Goal: Task Accomplishment & Management: Complete application form

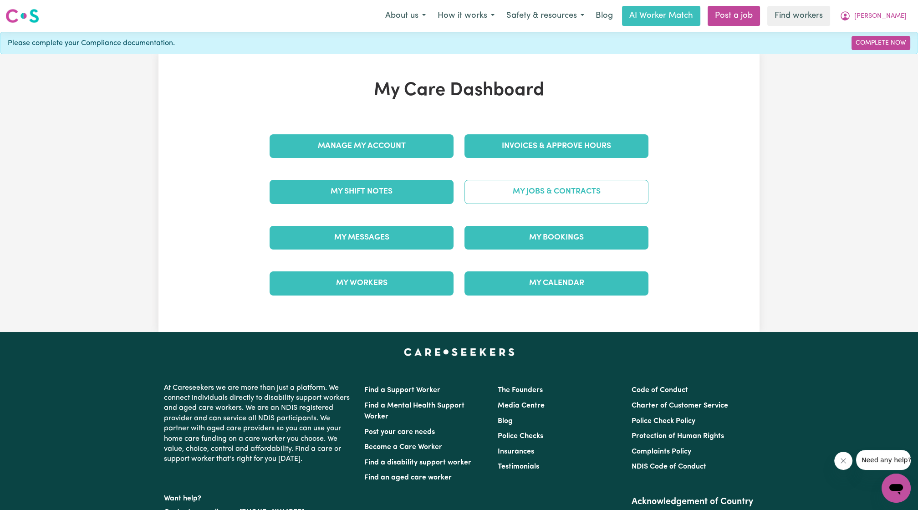
click at [586, 189] on link "My Jobs & Contracts" at bounding box center [557, 192] width 184 height 24
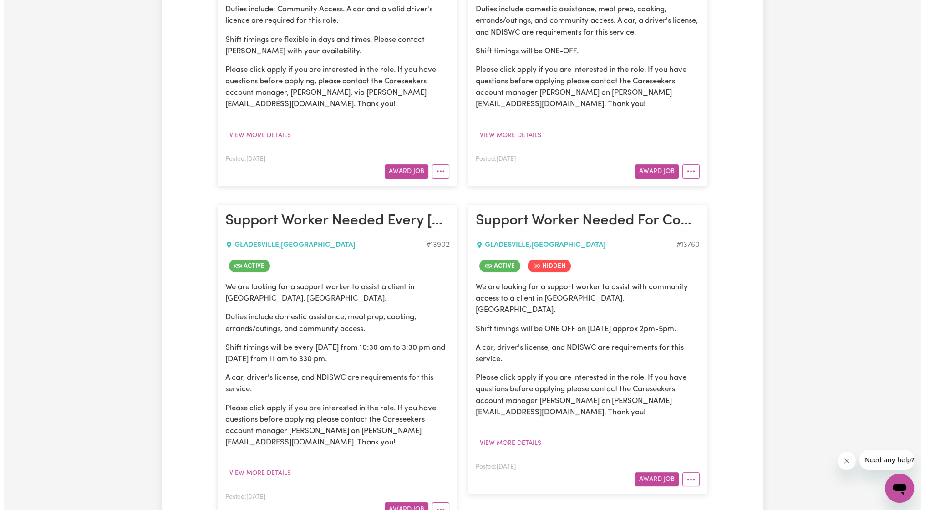
scroll to position [168, 0]
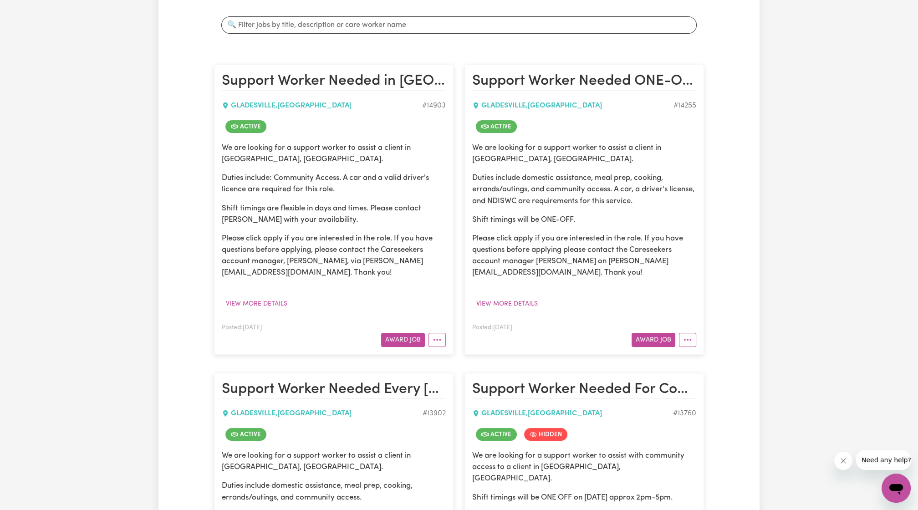
click at [403, 282] on div "We are looking for a support worker to assist a client in [GEOGRAPHIC_DATA], [G…" at bounding box center [334, 226] width 224 height 169
click at [412, 334] on button "Award Job" at bounding box center [403, 340] width 44 height 14
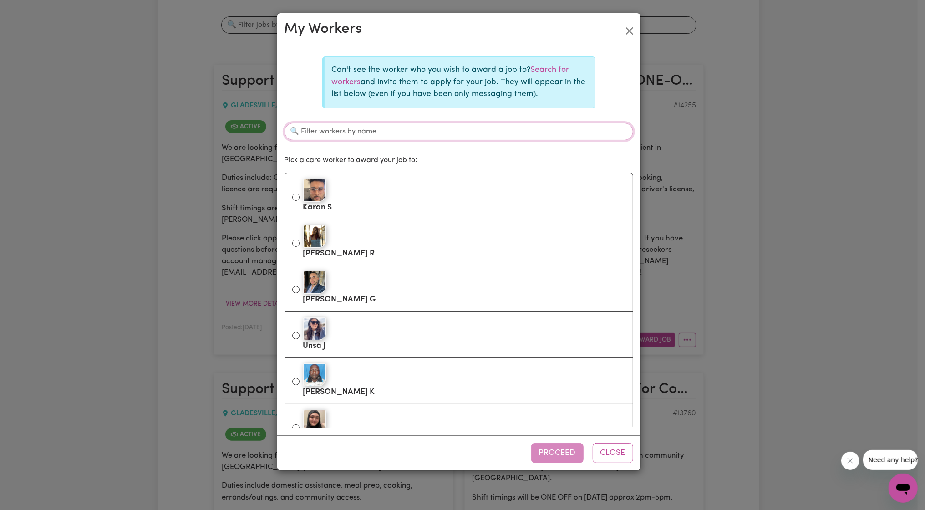
click at [433, 123] on input "Filter workers by name" at bounding box center [459, 131] width 349 height 17
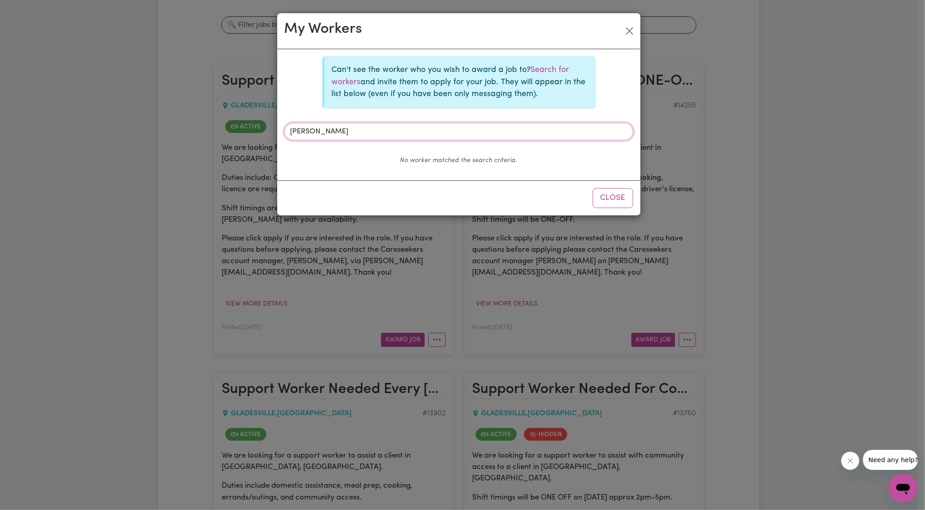
click at [439, 129] on input "[PERSON_NAME]" at bounding box center [459, 131] width 349 height 17
type input "[PERSON_NAME]"
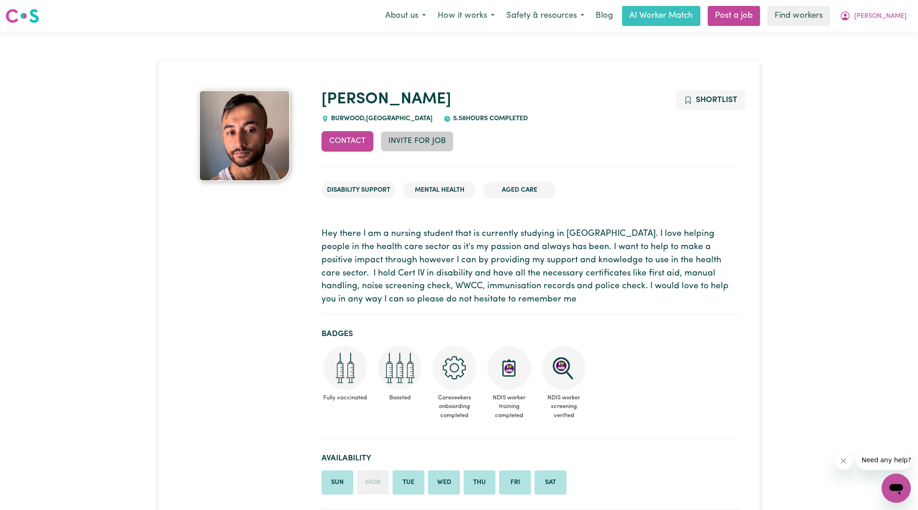
click at [432, 141] on button "Invite for Job" at bounding box center [417, 141] width 73 height 20
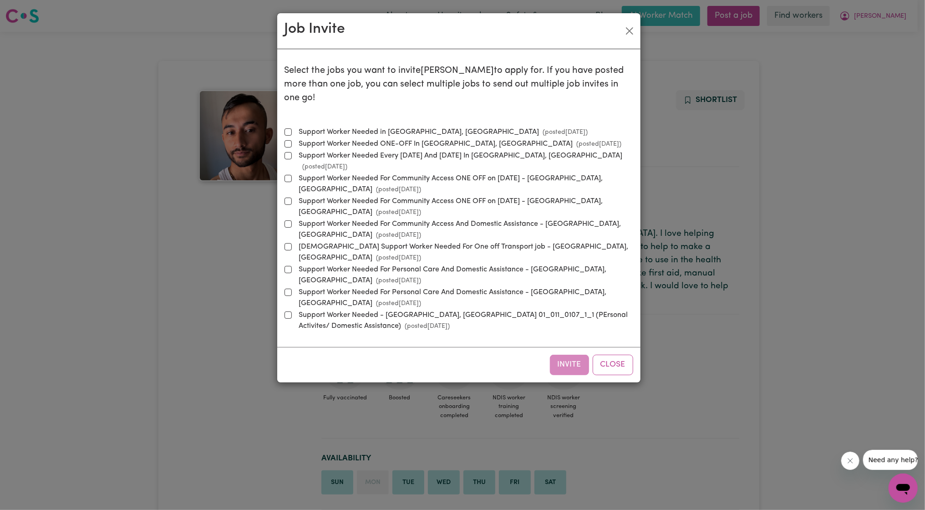
click at [407, 127] on label "Support Worker Needed in Gladesville, NSW (posted Aug 15 2025 )" at bounding box center [442, 132] width 293 height 11
click at [292, 128] on input "Support Worker Needed in Gladesville, NSW (posted Aug 15 2025 )" at bounding box center [288, 131] width 7 height 7
checkbox input "true"
click at [551, 355] on button "Invite" at bounding box center [569, 365] width 39 height 20
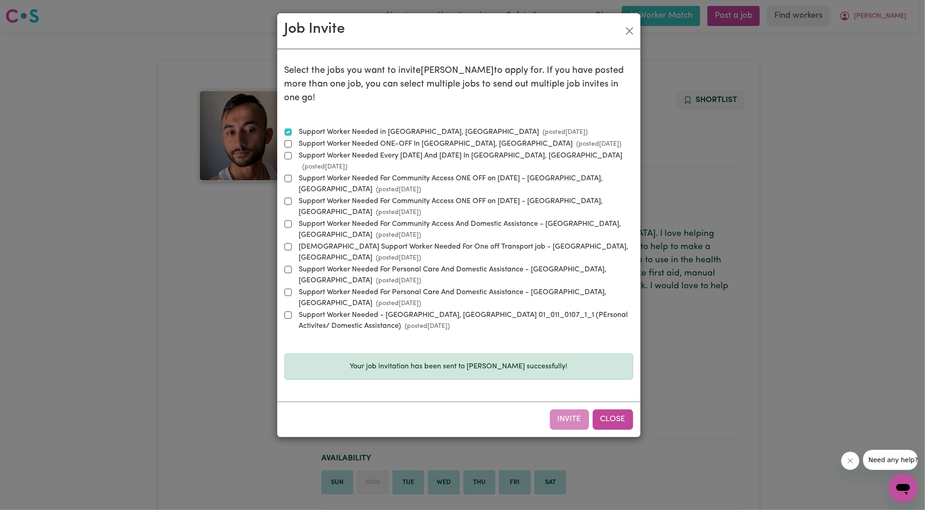
click at [598, 409] on button "Close" at bounding box center [613, 419] width 41 height 20
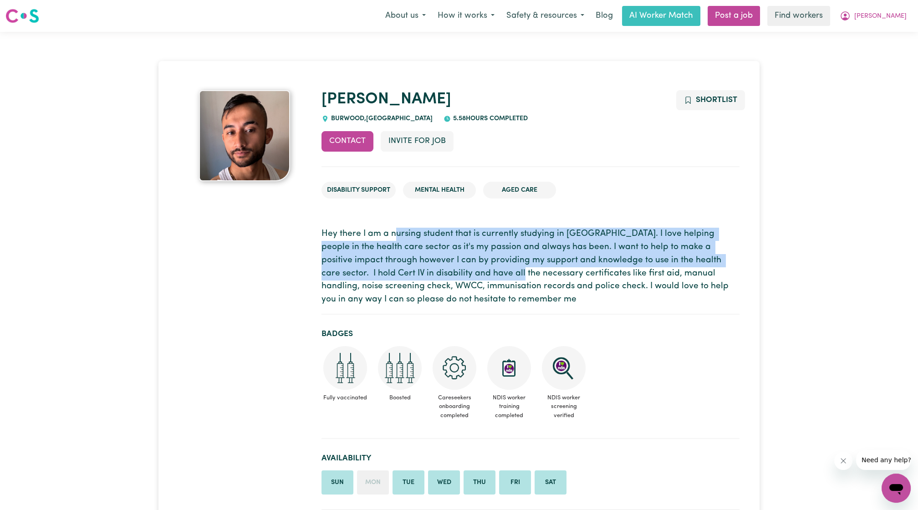
drag, startPoint x: 394, startPoint y: 220, endPoint x: 453, endPoint y: 273, distance: 79.0
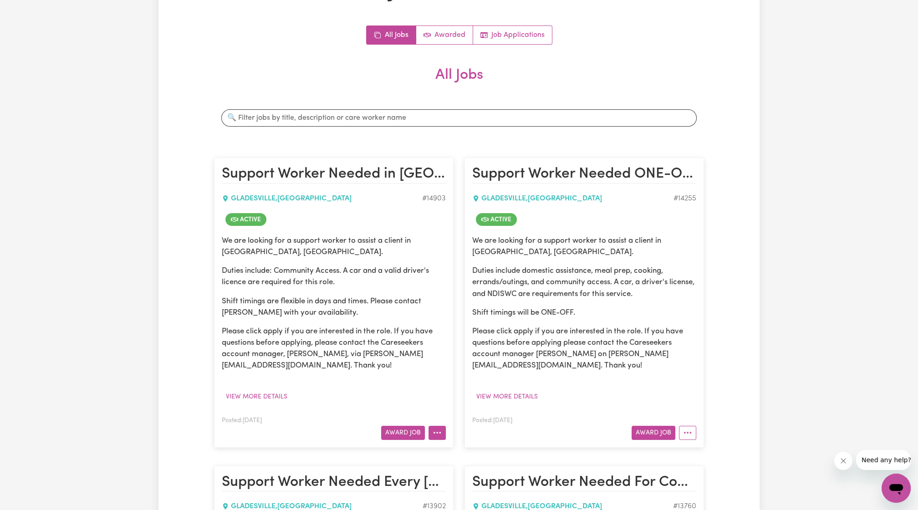
click at [431, 431] on button "More options" at bounding box center [437, 433] width 17 height 14
click at [401, 322] on div "We are looking for a support worker to assist a client in [GEOGRAPHIC_DATA], [G…" at bounding box center [334, 303] width 224 height 137
click at [401, 322] on div "We are looking for a support worker to assist a client in Gladesville, NSW. Dut…" at bounding box center [334, 303] width 224 height 137
click at [405, 374] on div "We are looking for a support worker to assist a client in [GEOGRAPHIC_DATA], [G…" at bounding box center [334, 319] width 224 height 169
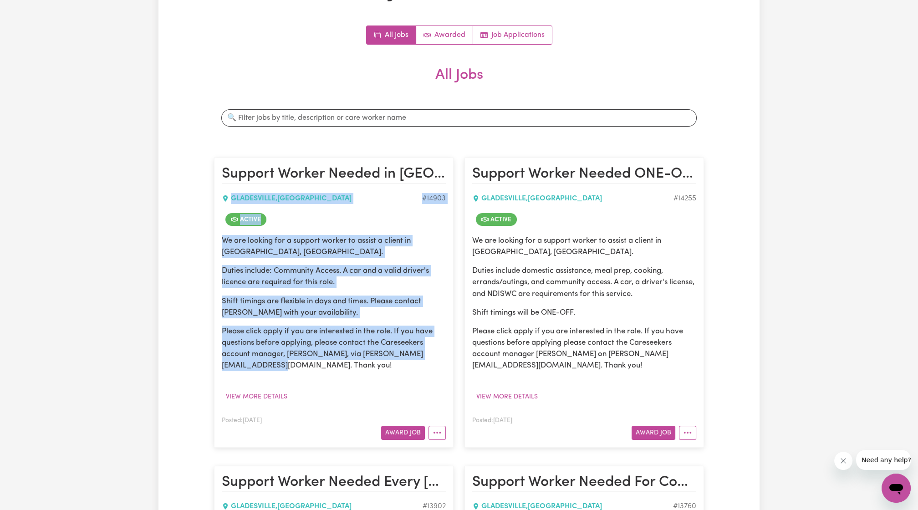
drag, startPoint x: 388, startPoint y: 364, endPoint x: 209, endPoint y: 190, distance: 249.6
click at [209, 190] on div "Support Worker Needed in Gladesville, NSW GLADESVILLE , New South Wales # 14903…" at bounding box center [334, 302] width 250 height 308
click at [293, 286] on p "Duties include: Community Access. A car and a valid driver's licence are requir…" at bounding box center [334, 276] width 224 height 23
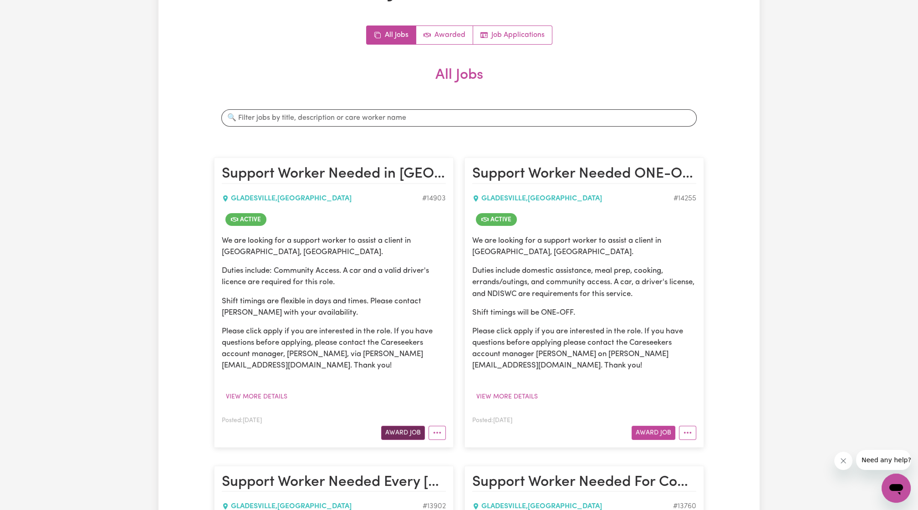
click at [391, 428] on button "Award Job" at bounding box center [403, 433] width 44 height 14
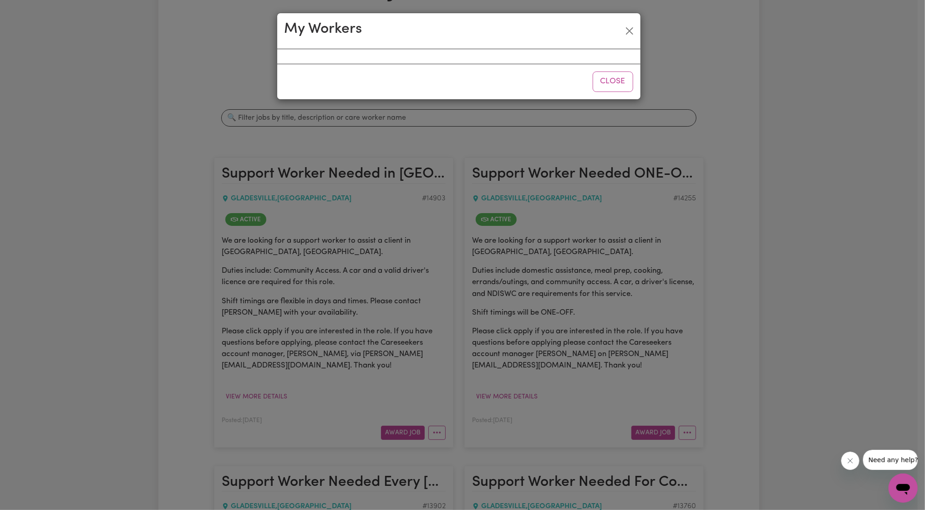
click at [417, 66] on div "Close" at bounding box center [458, 81] width 363 height 35
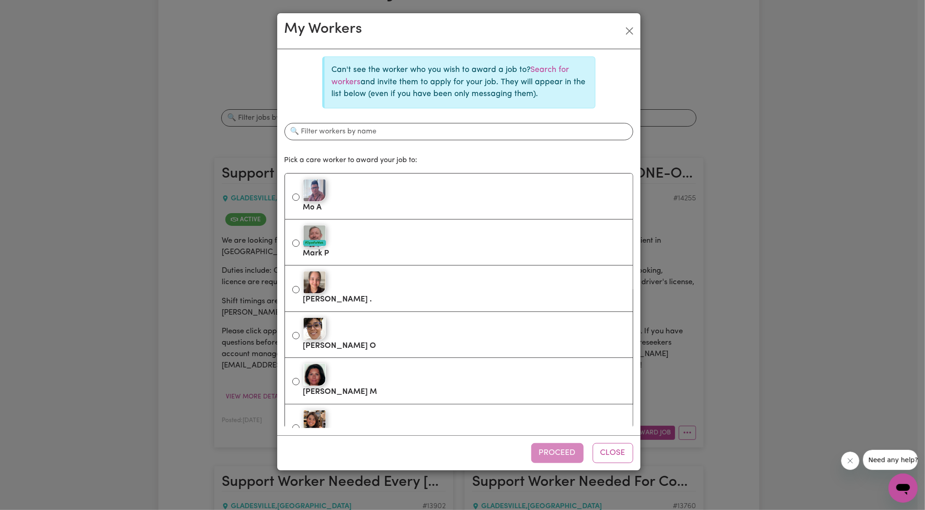
click at [426, 111] on div "Can't see the worker who you wish to award a job to? Search for workers and inv…" at bounding box center [459, 241] width 349 height 371
click at [419, 122] on div "Can't see the worker who you wish to award a job to? Search for workers and inv…" at bounding box center [459, 241] width 349 height 371
click at [413, 122] on div "Can't see the worker who you wish to award a job to? Search for workers and inv…" at bounding box center [459, 241] width 349 height 371
click at [405, 129] on input "Filter workers by name" at bounding box center [459, 131] width 349 height 17
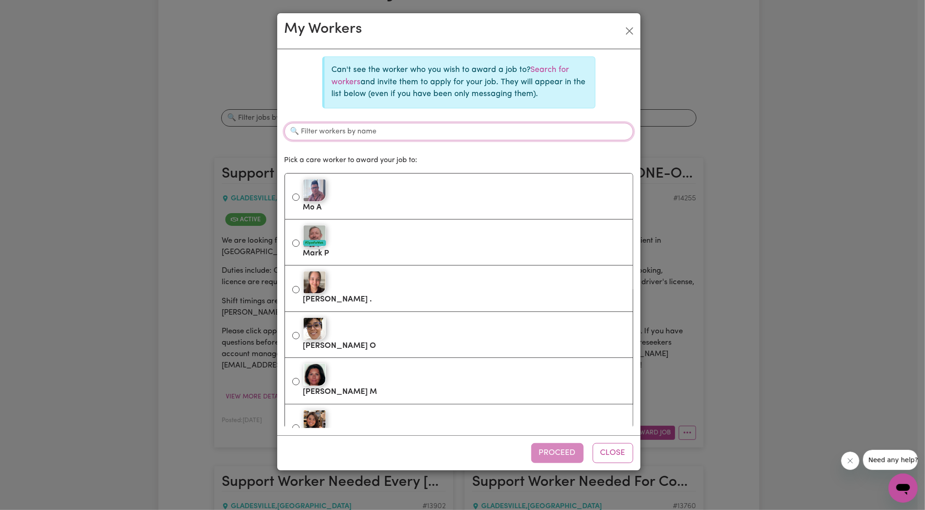
click at [405, 129] on input "Filter workers by name" at bounding box center [459, 131] width 349 height 17
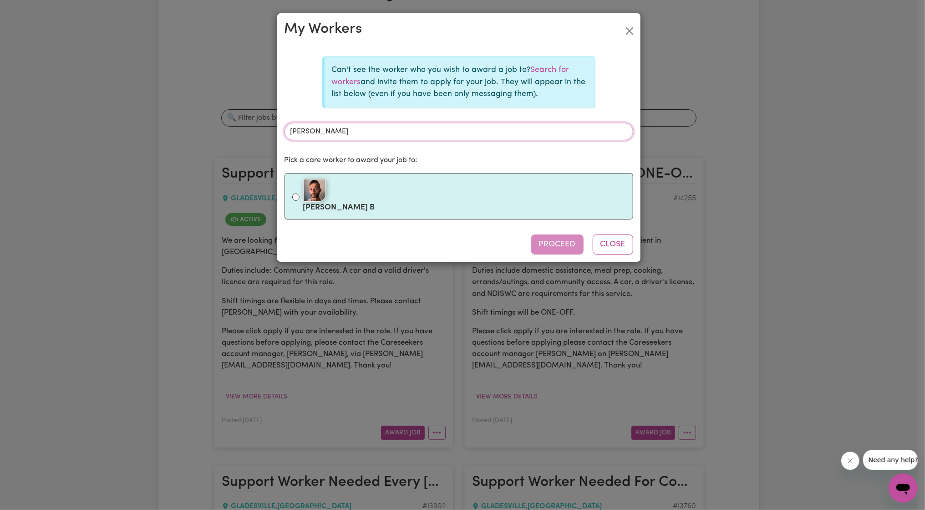
type input "[PERSON_NAME]"
click at [384, 194] on div at bounding box center [464, 190] width 322 height 23
click at [300, 194] on input "Bishal B" at bounding box center [295, 197] width 7 height 7
radio input "true"
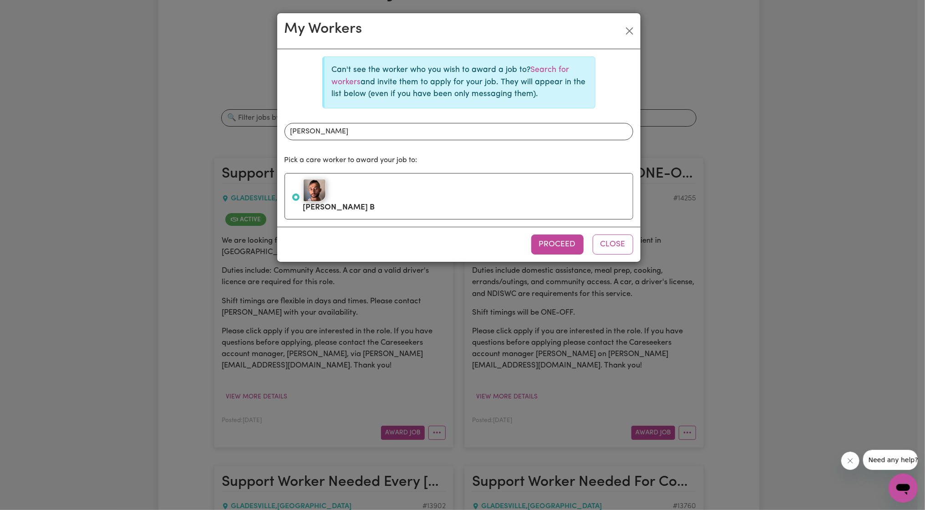
click at [579, 253] on div "Proceed Close" at bounding box center [458, 244] width 363 height 35
click at [568, 244] on button "Proceed" at bounding box center [557, 245] width 52 height 20
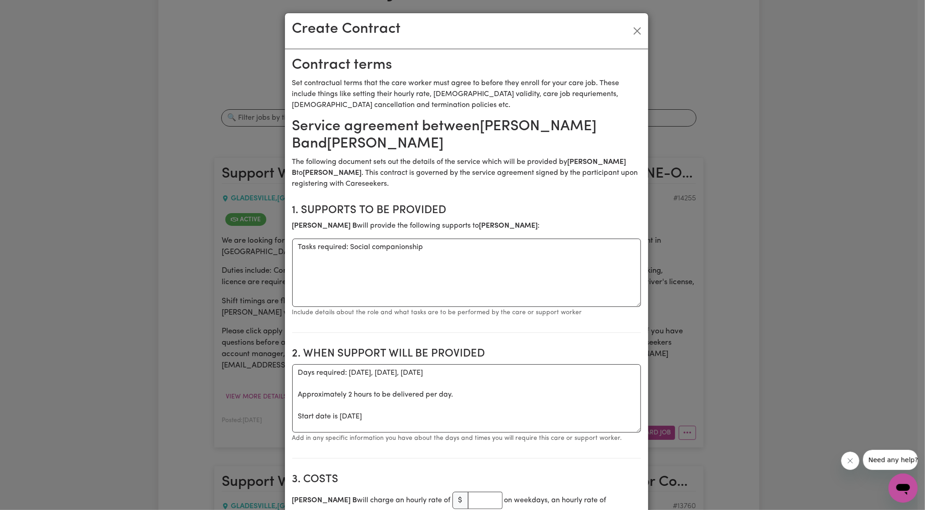
click at [426, 239] on div "Supports to be provided Tasks required: Social companionship Include details ab…" at bounding box center [466, 278] width 349 height 79
click at [420, 244] on textarea "Tasks required: Social companionship" at bounding box center [466, 273] width 349 height 68
type textarea "Tasks required: Social companionship, community access"
drag, startPoint x: 471, startPoint y: 368, endPoint x: 346, endPoint y: 372, distance: 125.7
click at [346, 372] on textarea "Days required: monday, tuesday, wednesday Approximately 2 hours to be delivered…" at bounding box center [466, 398] width 349 height 68
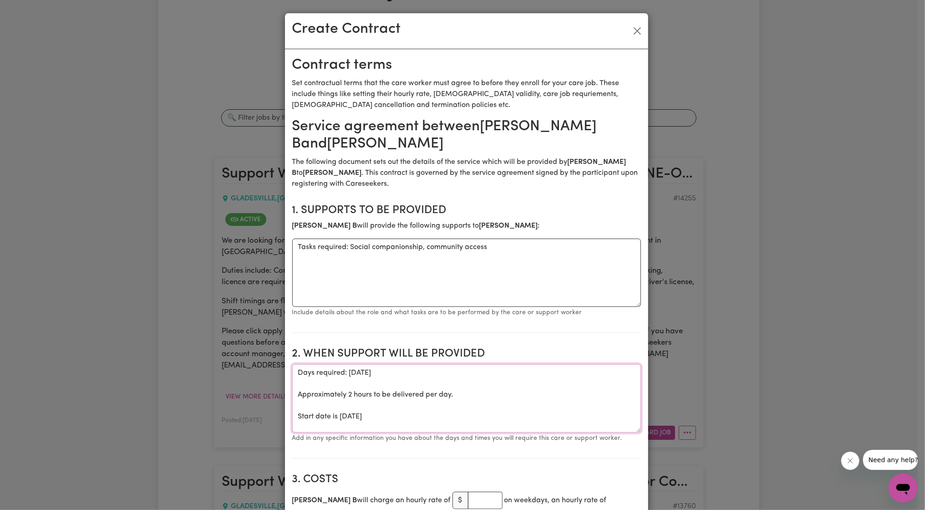
click at [352, 417] on textarea "Days required: Thursday Approximately 2 hours to be delivered per day. Start da…" at bounding box center [466, 398] width 349 height 68
type textarea "Days required: Thursday Approximately 2 hours to be delivered per day. Start da…"
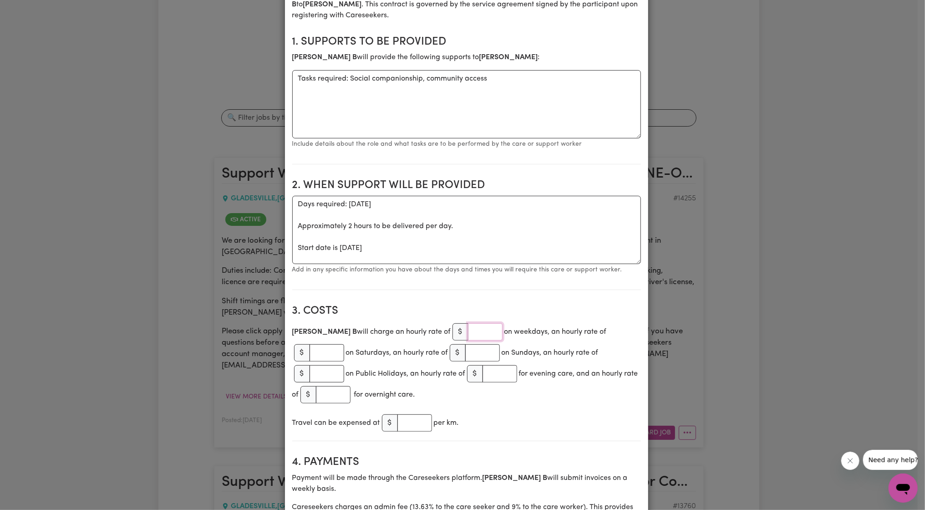
click at [468, 333] on input "number" at bounding box center [485, 331] width 35 height 17
paste input "61.07"
type input "61.07"
click at [475, 308] on h2 "3. Costs" at bounding box center [466, 311] width 349 height 13
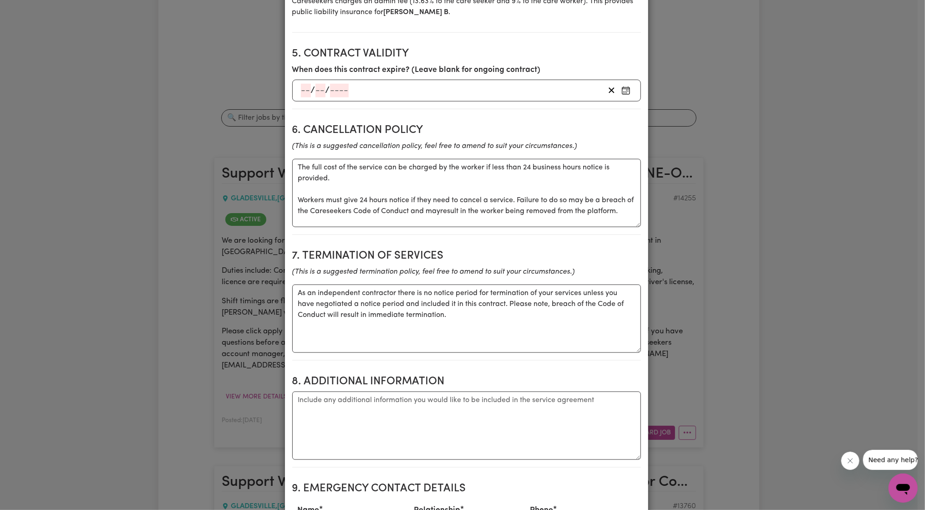
scroll to position [843, 0]
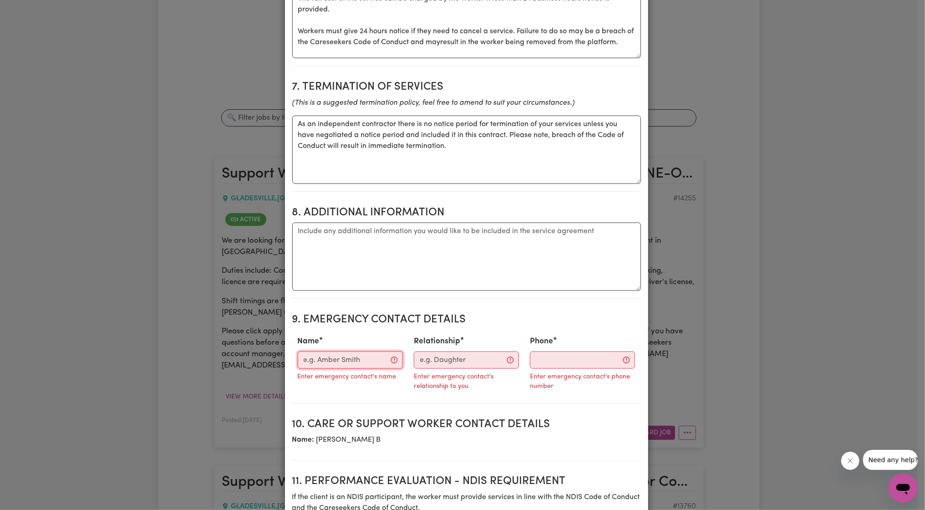
click at [312, 352] on input "Name" at bounding box center [350, 360] width 105 height 17
paste input "[PERSON_NAME]"
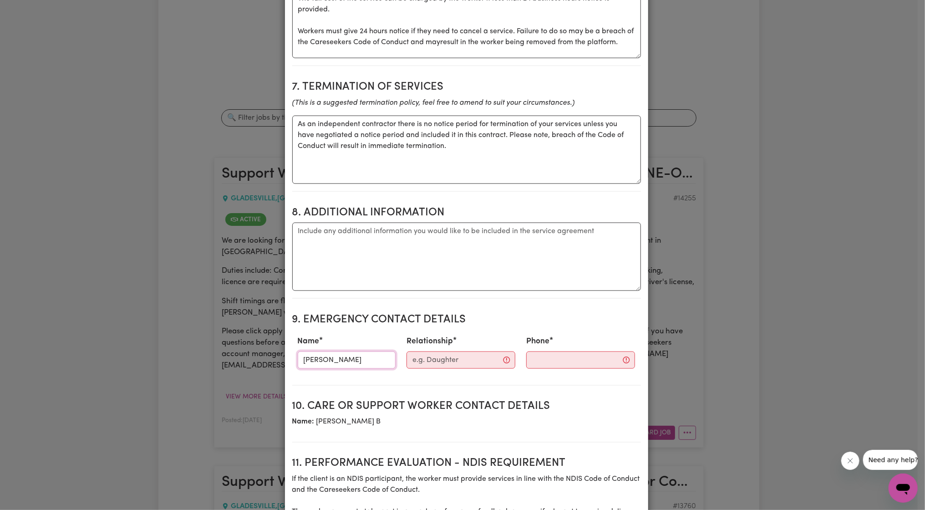
type input "[PERSON_NAME]"
click at [451, 352] on input "Relationship" at bounding box center [461, 360] width 109 height 17
paste input "Client"
type input "Client"
click at [541, 352] on input "Phone" at bounding box center [573, 360] width 110 height 17
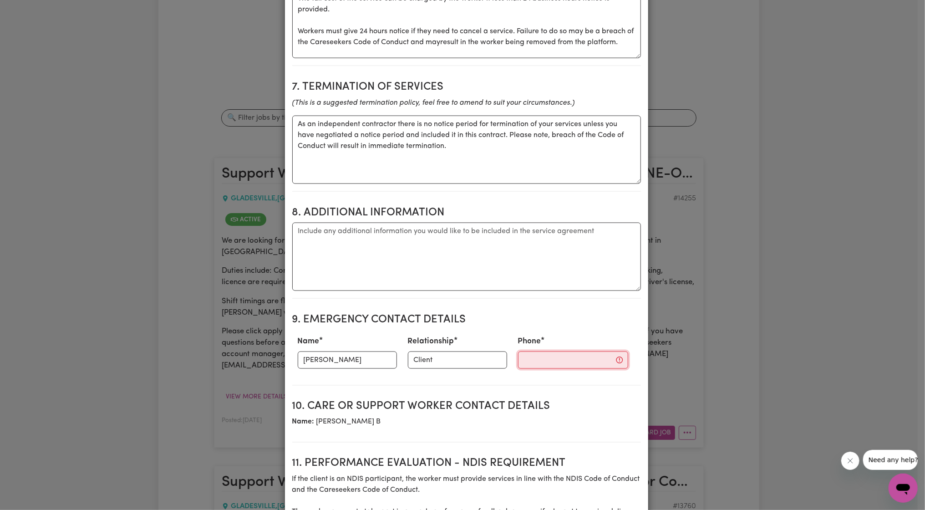
paste input "0452481640"
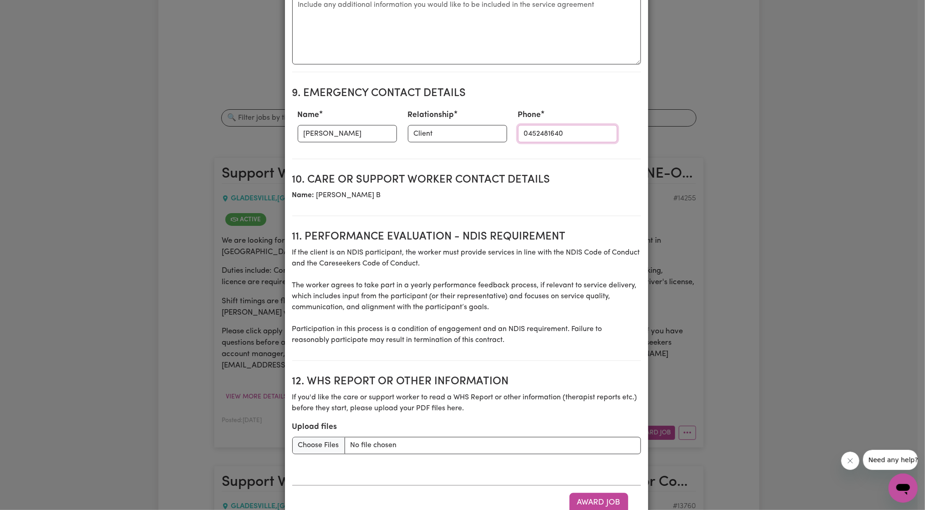
scroll to position [1075, 0]
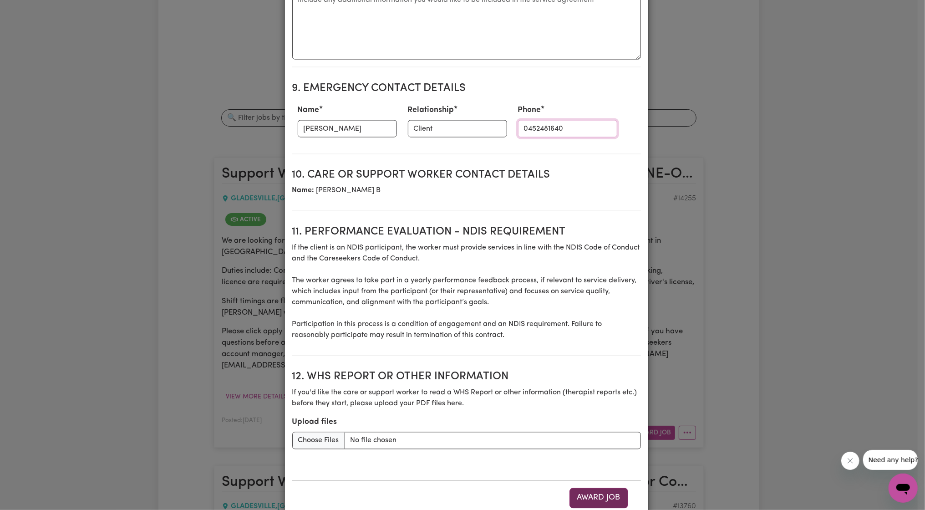
type input "0452481640"
click at [595, 488] on button "Award Job" at bounding box center [599, 498] width 59 height 20
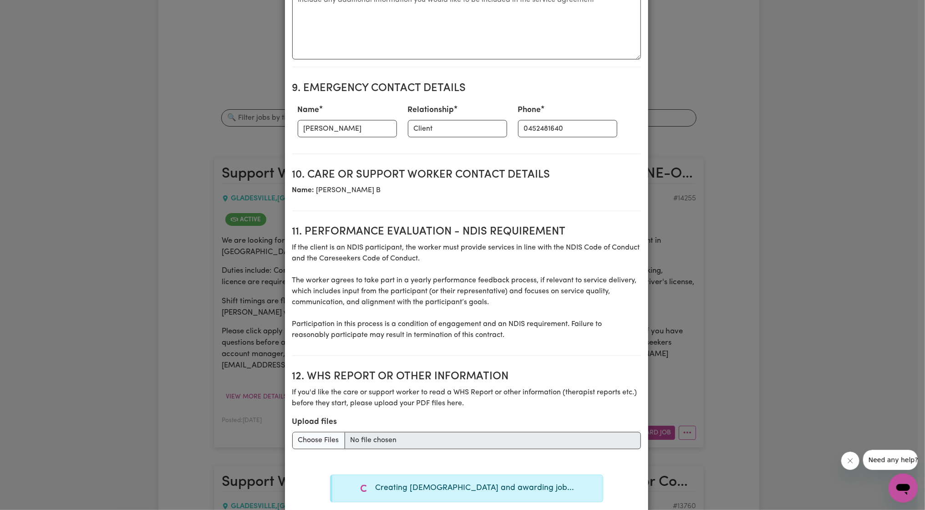
type textarea "Tasks required: Social companionship"
type textarea "Days required: monday, tuesday, wednesday Approximately 2 hours to be delivered…"
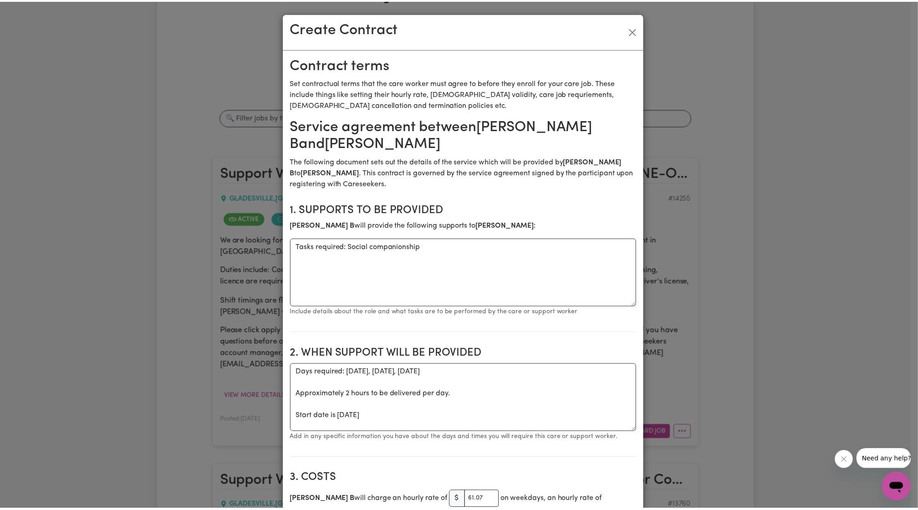
scroll to position [0, 0]
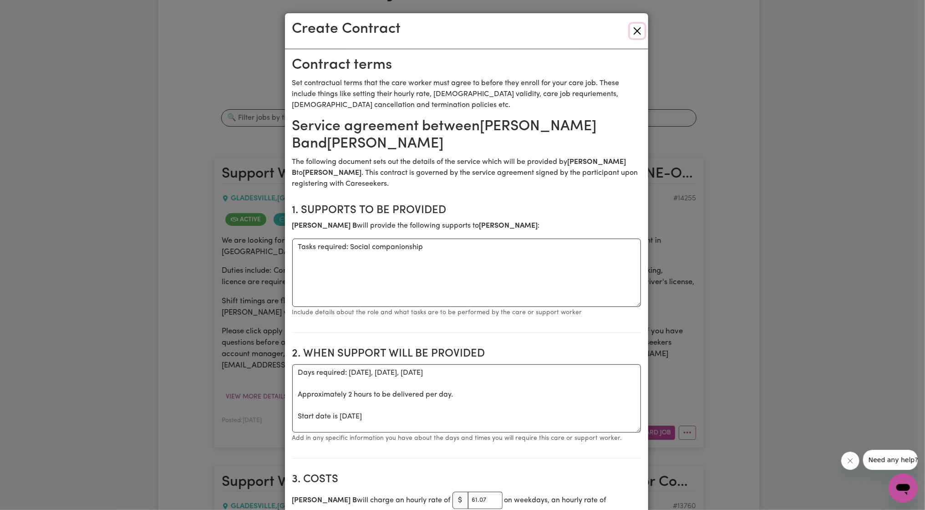
click at [633, 26] on button "Close" at bounding box center [637, 31] width 15 height 15
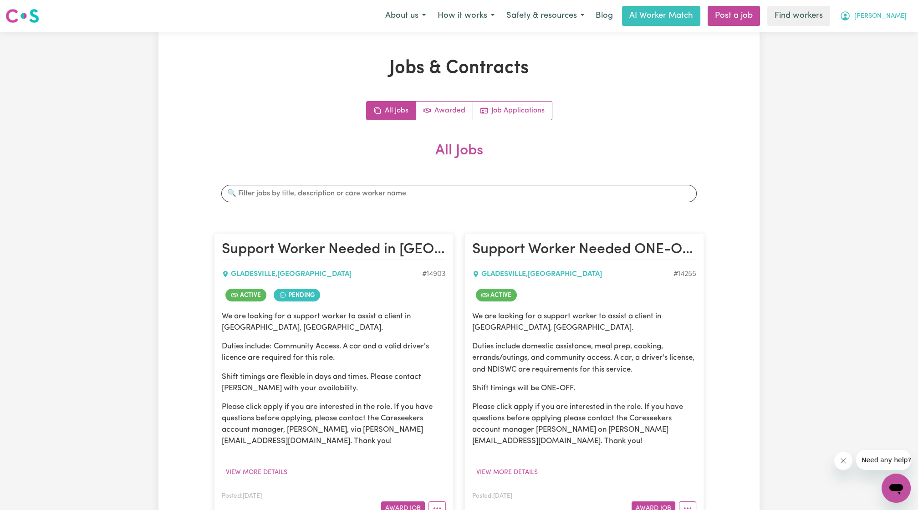
click at [851, 11] on icon "My Account" at bounding box center [845, 15] width 11 height 11
click at [888, 59] on link "Logout" at bounding box center [876, 52] width 72 height 17
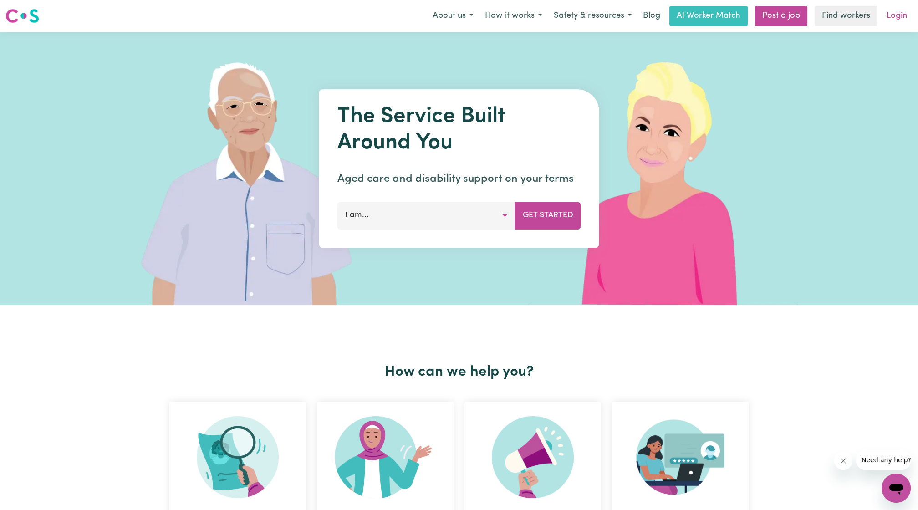
click at [895, 22] on link "Login" at bounding box center [896, 16] width 31 height 20
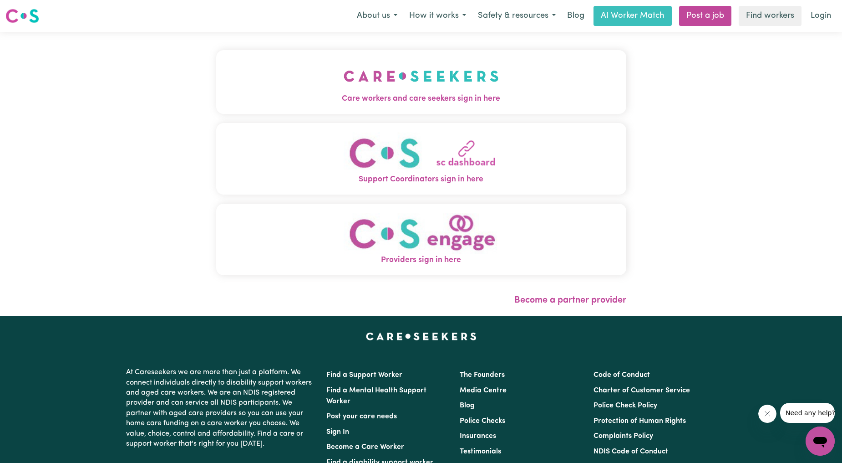
click at [321, 70] on button "Care workers and care seekers sign in here" at bounding box center [421, 82] width 410 height 64
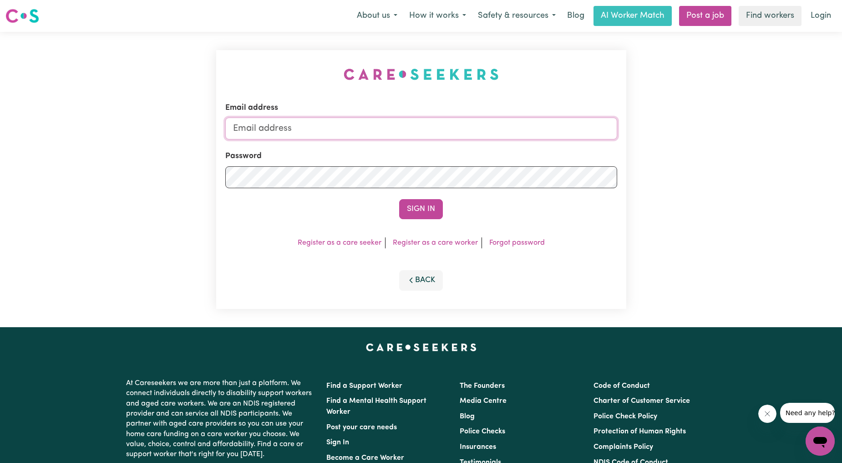
click at [365, 125] on input "Email address" at bounding box center [421, 128] width 392 height 22
drag, startPoint x: 279, startPoint y: 131, endPoint x: 483, endPoint y: 137, distance: 204.6
click at [483, 137] on input "superuser~ethan@careseekers.com.au" at bounding box center [421, 128] width 392 height 22
type input "superuser~ClientMeltonIM@careseekers.com.au"
click at [427, 210] on button "Sign In" at bounding box center [421, 209] width 44 height 20
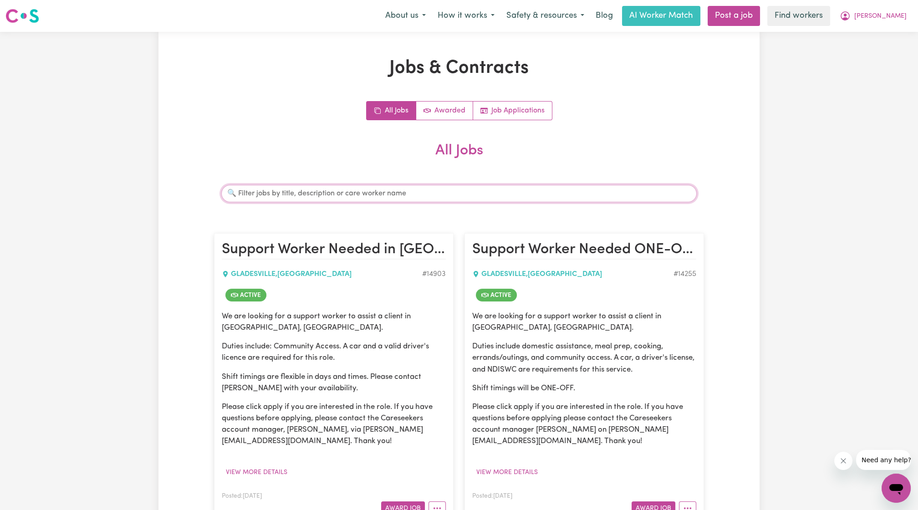
click at [326, 199] on input "Search jobs" at bounding box center [458, 193] width 475 height 17
click at [332, 193] on input "Search jobs" at bounding box center [458, 193] width 475 height 17
type input "jafar"
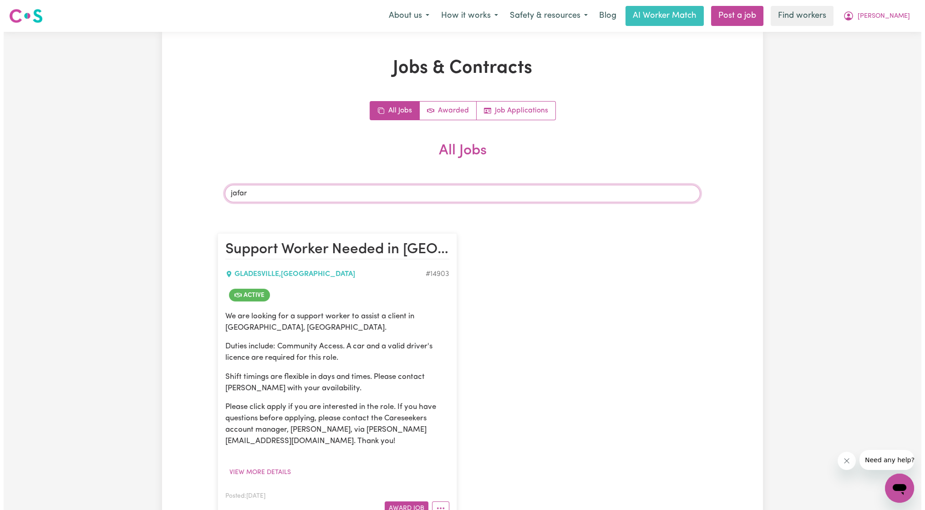
scroll to position [168, 0]
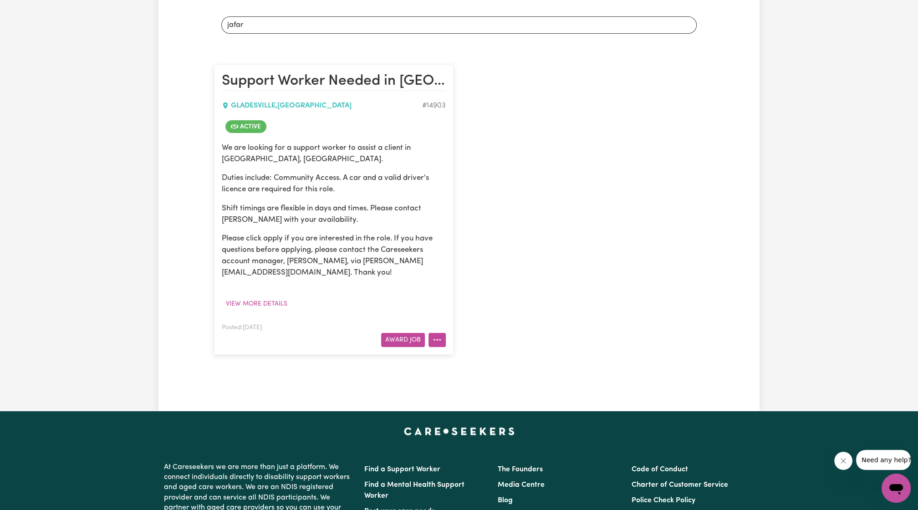
click at [431, 341] on button "More options" at bounding box center [437, 340] width 17 height 14
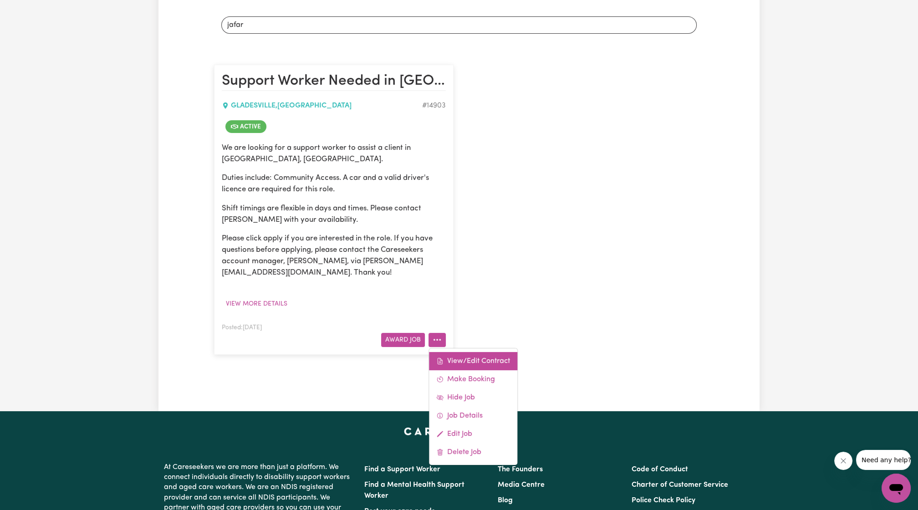
click at [461, 366] on link "View/Edit Contract" at bounding box center [473, 361] width 88 height 18
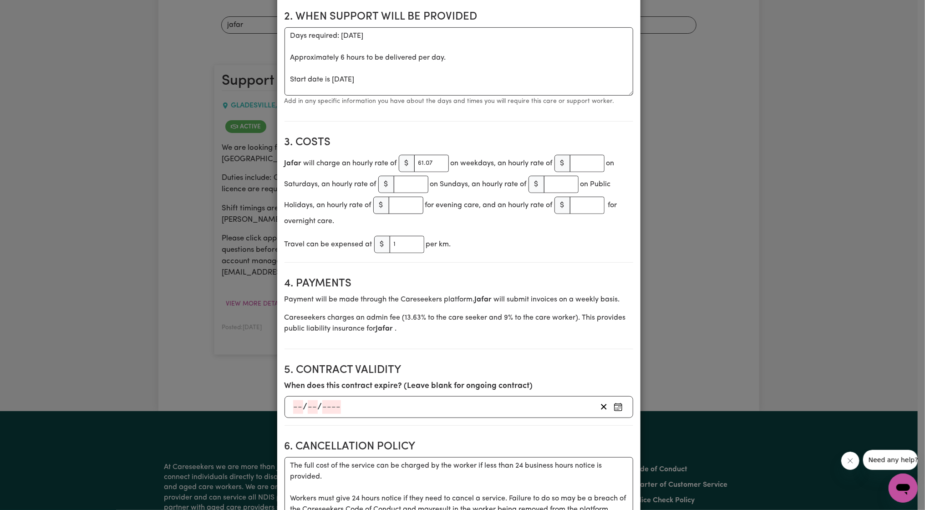
scroll to position [337, 0]
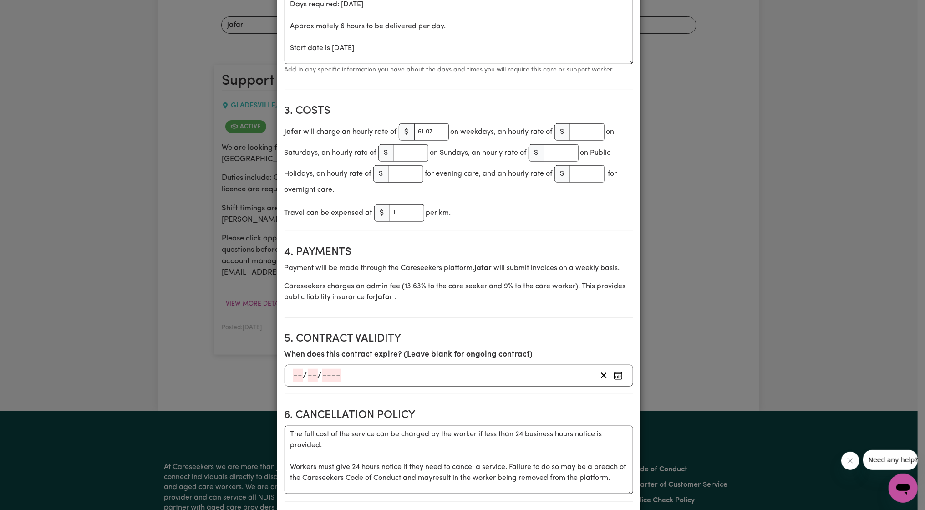
click at [416, 122] on div "Jafar will charge an hourly rate of $ 61.07 on weekdays, an hourly rate of $ on…" at bounding box center [459, 159] width 349 height 74
click at [418, 133] on input "61.07" at bounding box center [431, 131] width 35 height 17
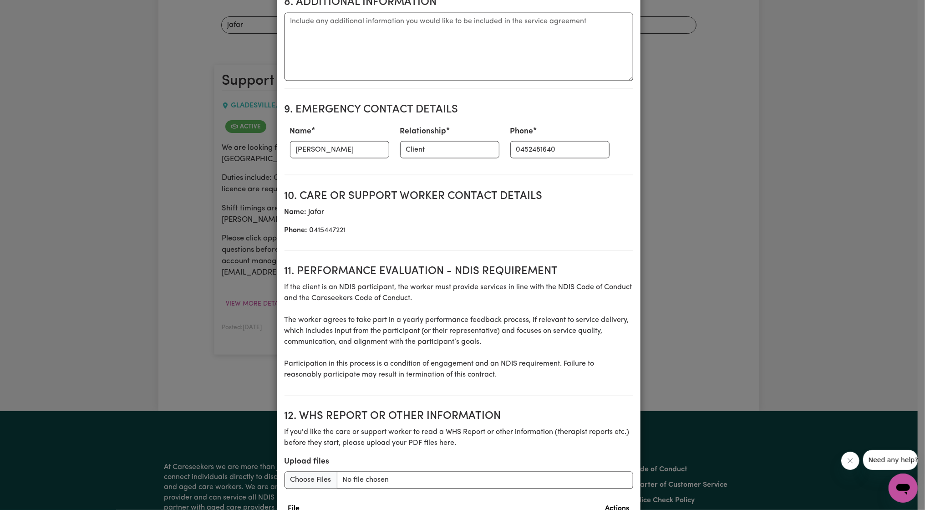
scroll to position [1012, 0]
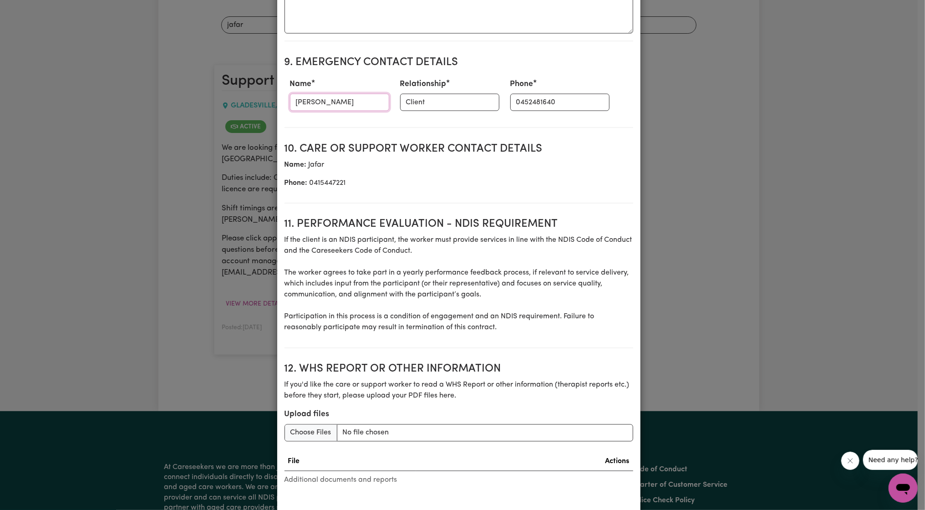
click at [329, 105] on input "[PERSON_NAME]" at bounding box center [339, 102] width 99 height 17
click at [420, 103] on input "Client" at bounding box center [449, 102] width 99 height 17
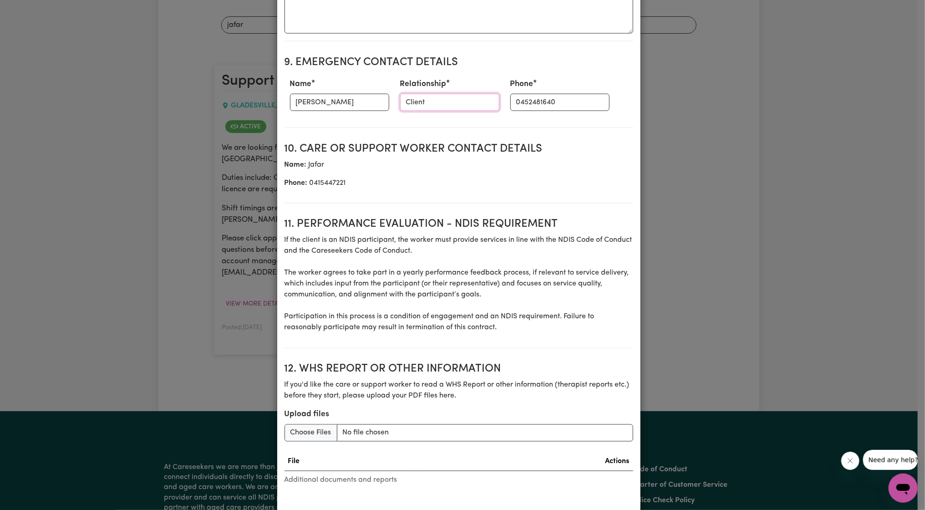
click at [420, 103] on input "Client" at bounding box center [449, 102] width 99 height 17
click at [541, 100] on input "0452481640" at bounding box center [560, 102] width 99 height 17
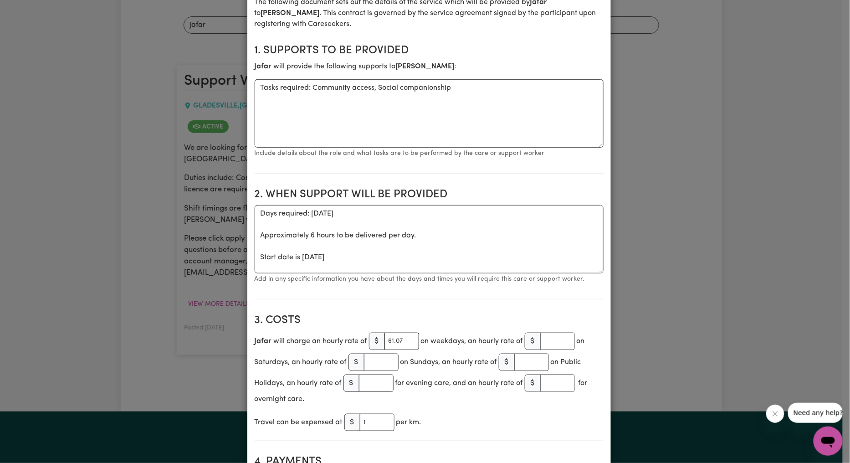
scroll to position [0, 0]
